Goal: Task Accomplishment & Management: Manage account settings

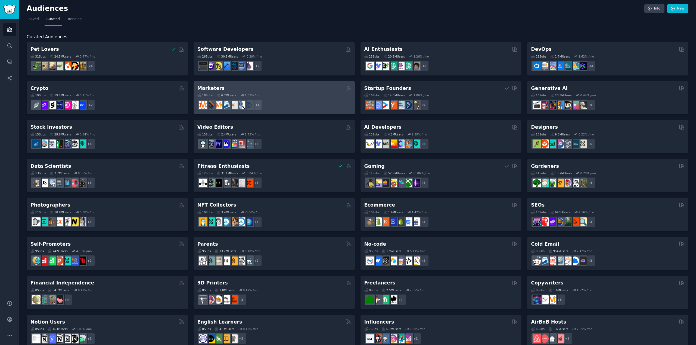
scroll to position [2, 0]
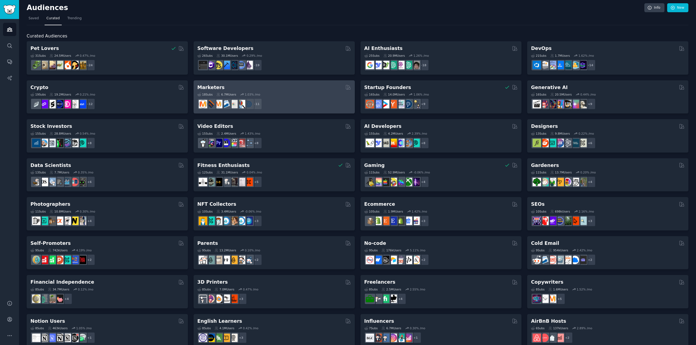
click at [289, 99] on div "+ 11" at bounding box center [274, 103] width 154 height 11
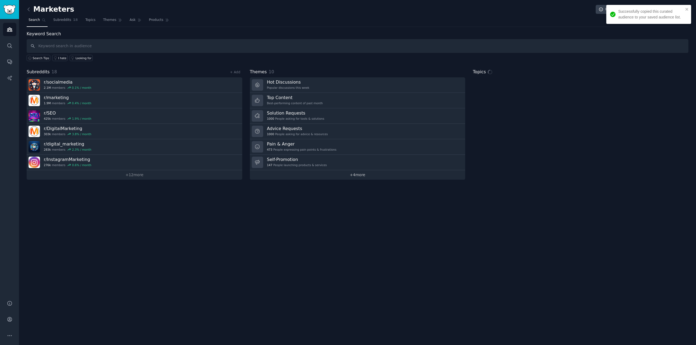
click at [353, 175] on link "+ 4 more" at bounding box center [358, 175] width 216 height 10
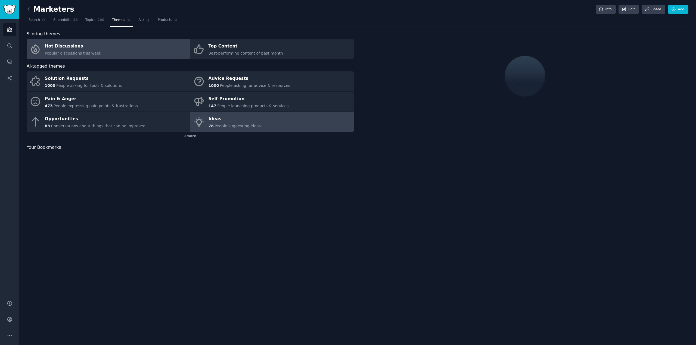
click at [225, 128] on span "People suggesting ideas" at bounding box center [237, 126] width 46 height 4
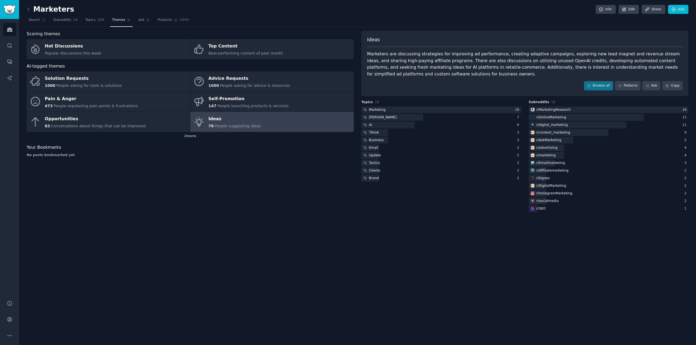
click at [34, 10] on h2 "Marketers" at bounding box center [51, 9] width 48 height 9
click at [32, 12] on link at bounding box center [30, 9] width 7 height 9
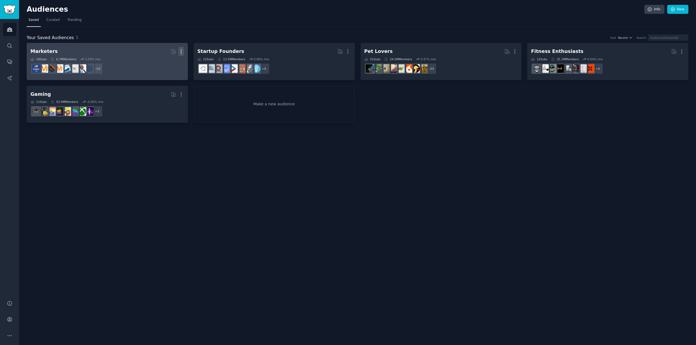
click at [181, 49] on icon "button" at bounding box center [181, 52] width 6 height 6
click at [161, 65] on p "Delete" at bounding box center [166, 63] width 13 height 6
